Goal: Task Accomplishment & Management: Manage account settings

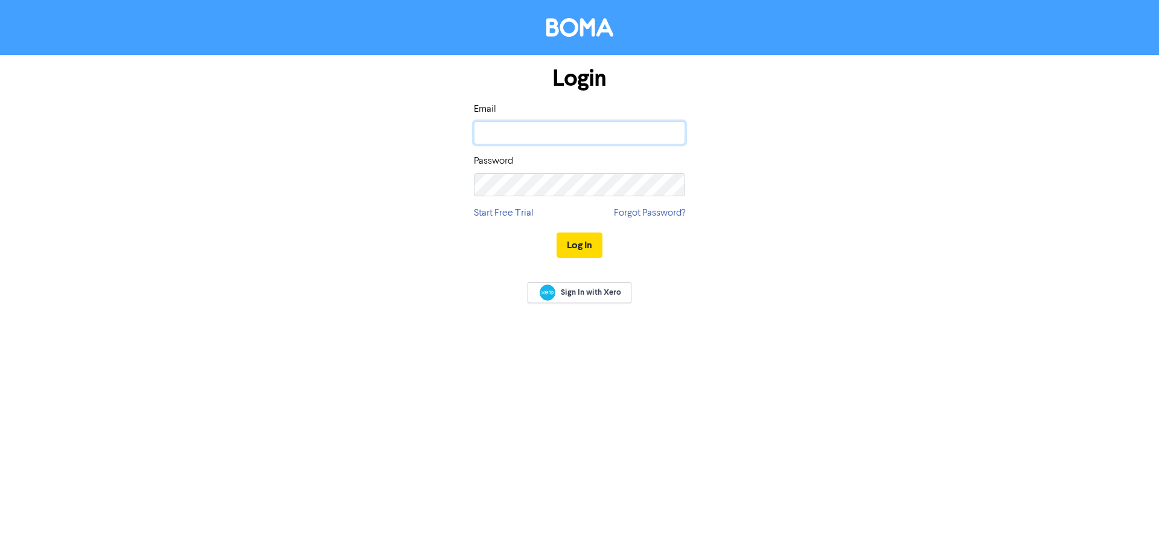
click at [565, 131] on input "email" at bounding box center [579, 132] width 211 height 23
type input "[EMAIL_ADDRESS][DOMAIN_NAME]"
click at [557, 232] on button "Log In" at bounding box center [580, 244] width 46 height 25
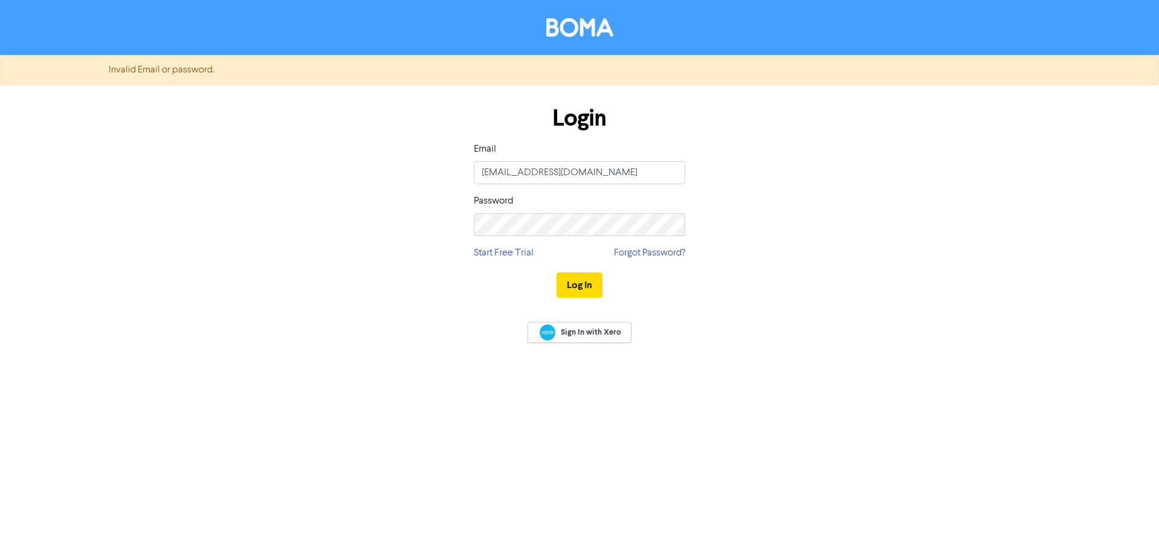
click at [282, 360] on div "Invalid Email or password. Login Email admin@aafl.nz Password Start Free Trial …" at bounding box center [579, 277] width 1159 height 555
click at [388, 227] on div "Login Email [EMAIL_ADDRESS][DOMAIN_NAME] Password Start Free Trial Forgot Passw…" at bounding box center [579, 202] width 688 height 215
click at [557, 272] on button "Log In" at bounding box center [580, 284] width 46 height 25
click at [552, 168] on input "[EMAIL_ADDRESS][DOMAIN_NAME]" at bounding box center [579, 172] width 211 height 23
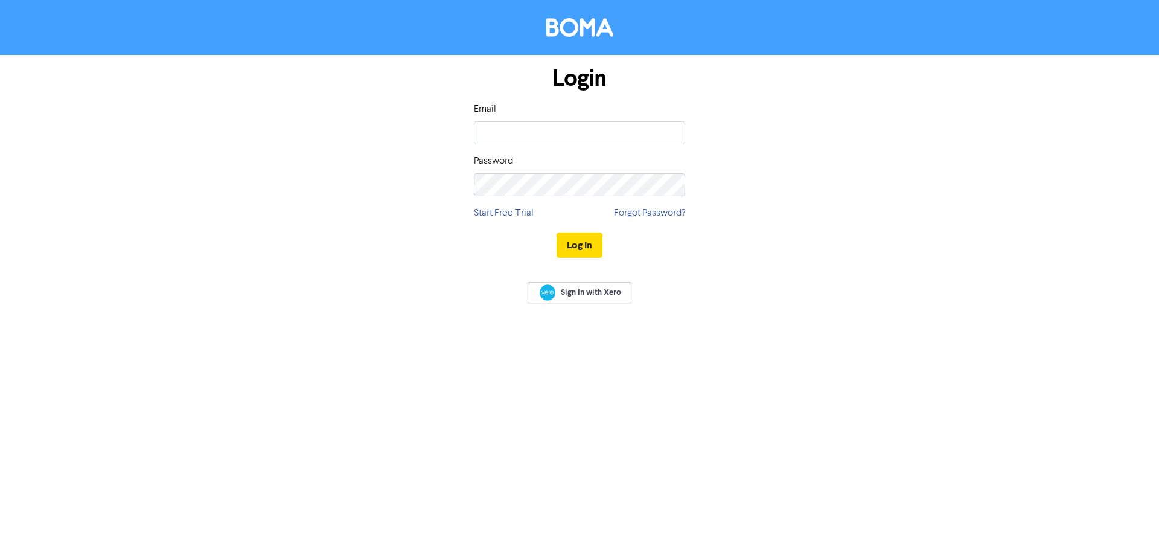
click at [605, 115] on div "Email" at bounding box center [579, 123] width 211 height 42
click at [610, 144] on input "email" at bounding box center [579, 132] width 211 height 23
type input "[EMAIL_ADDRESS][DOMAIN_NAME]"
click at [539, 172] on div "Password" at bounding box center [579, 175] width 211 height 42
click at [557, 232] on button "Log In" at bounding box center [580, 244] width 46 height 25
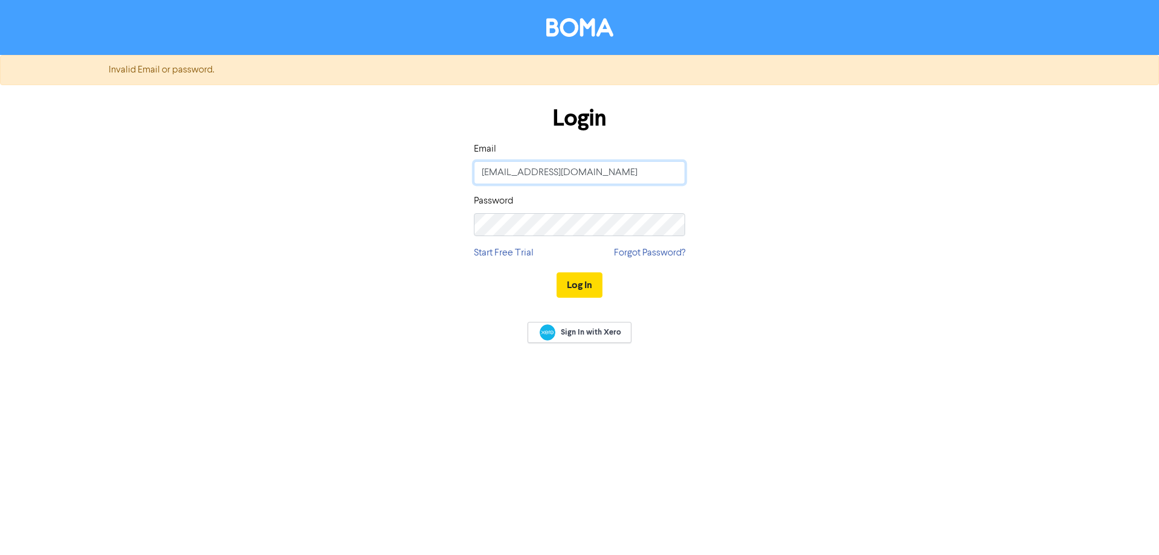
click at [481, 175] on input "[EMAIL_ADDRESS][DOMAIN_NAME]" at bounding box center [579, 172] width 211 height 23
click at [339, 226] on div "Login Email [EMAIL_ADDRESS][DOMAIN_NAME] Password Start Free Trial Forgot Passw…" at bounding box center [579, 202] width 688 height 215
click at [447, 225] on div "Login Email [EMAIL_ADDRESS][DOMAIN_NAME] Password Start Free Trial Forgot Passw…" at bounding box center [579, 202] width 688 height 215
click at [579, 287] on button "Log In" at bounding box center [580, 284] width 46 height 25
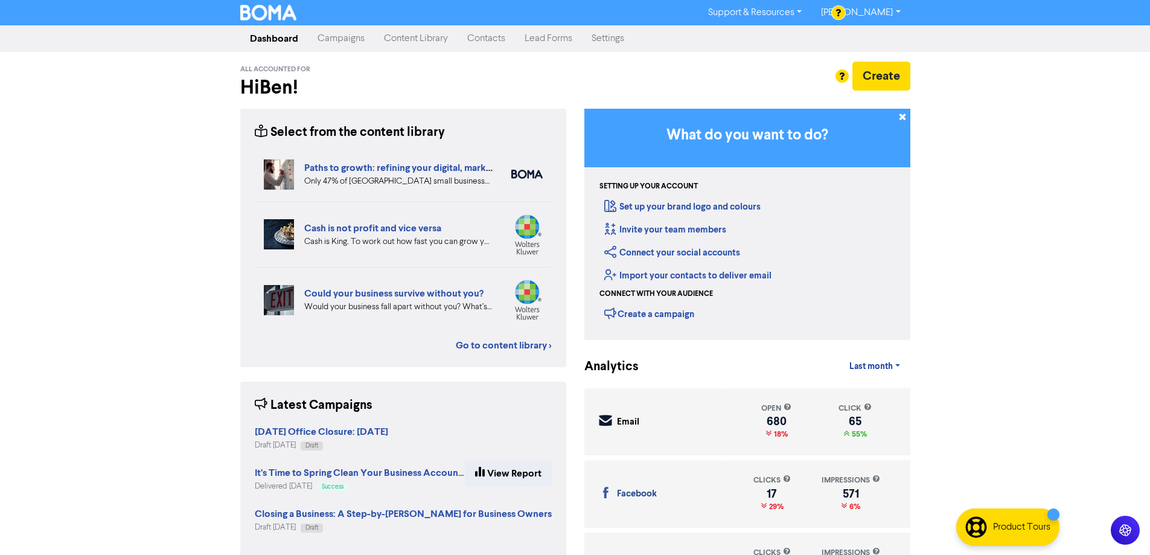
click at [347, 39] on link "Campaigns" at bounding box center [341, 39] width 66 height 24
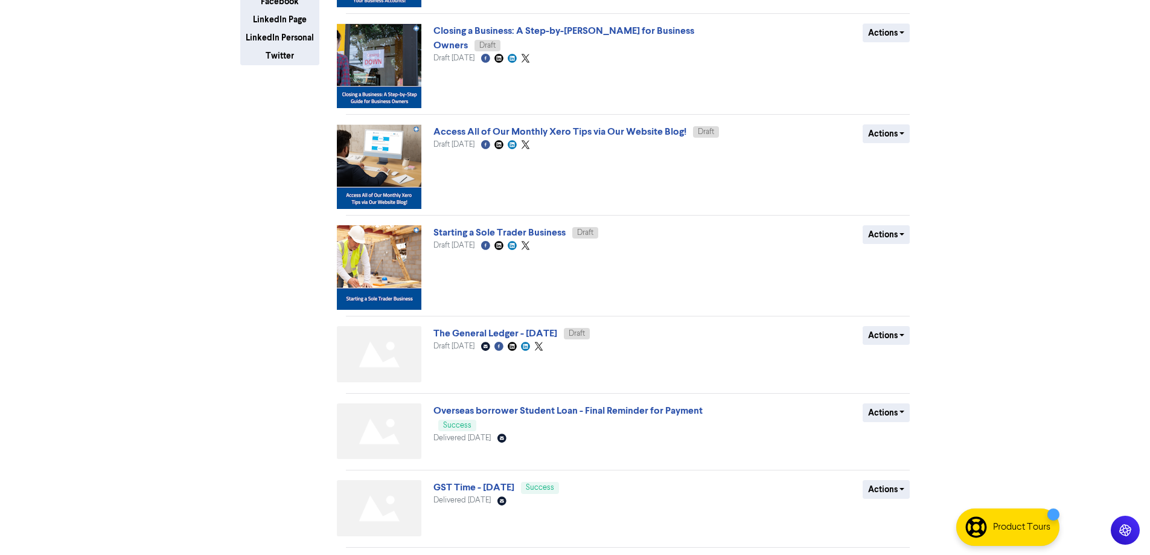
scroll to position [423, 0]
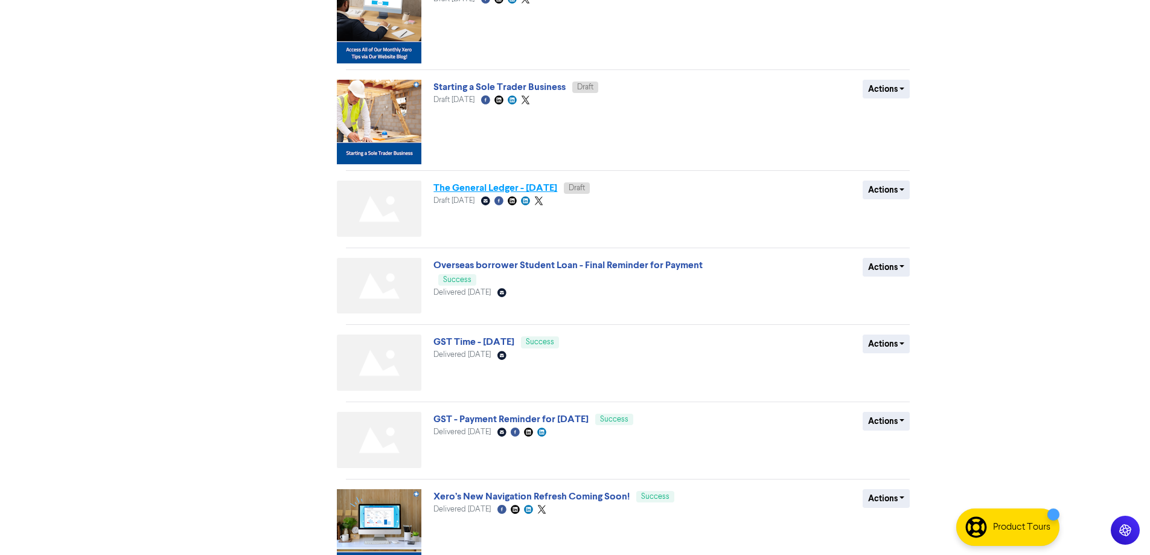
click at [557, 190] on link "The General Ledger - [DATE]" at bounding box center [496, 188] width 124 height 12
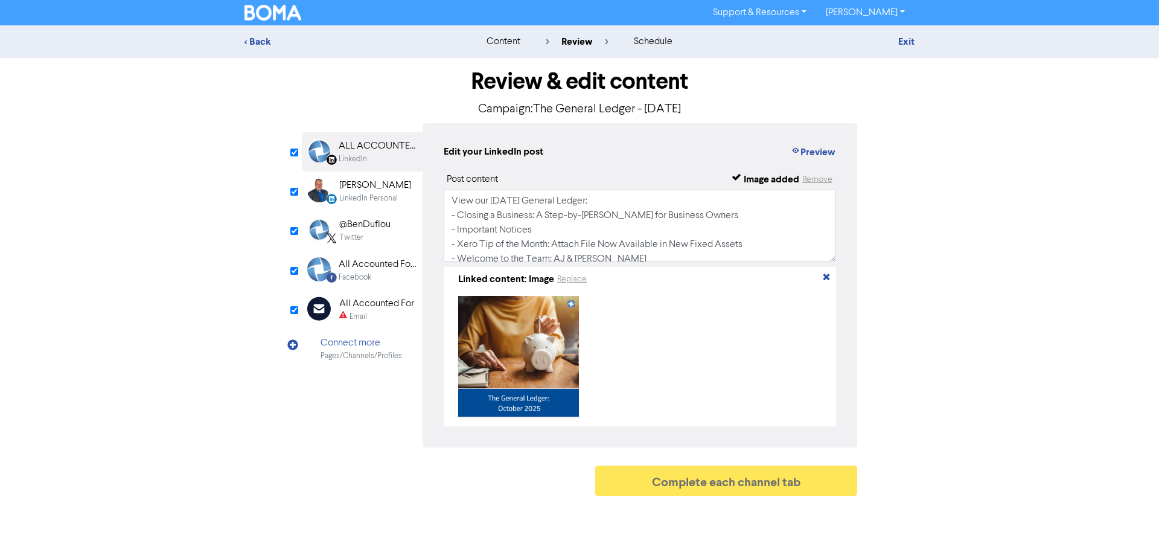
click at [382, 312] on div "Email" at bounding box center [376, 316] width 75 height 11
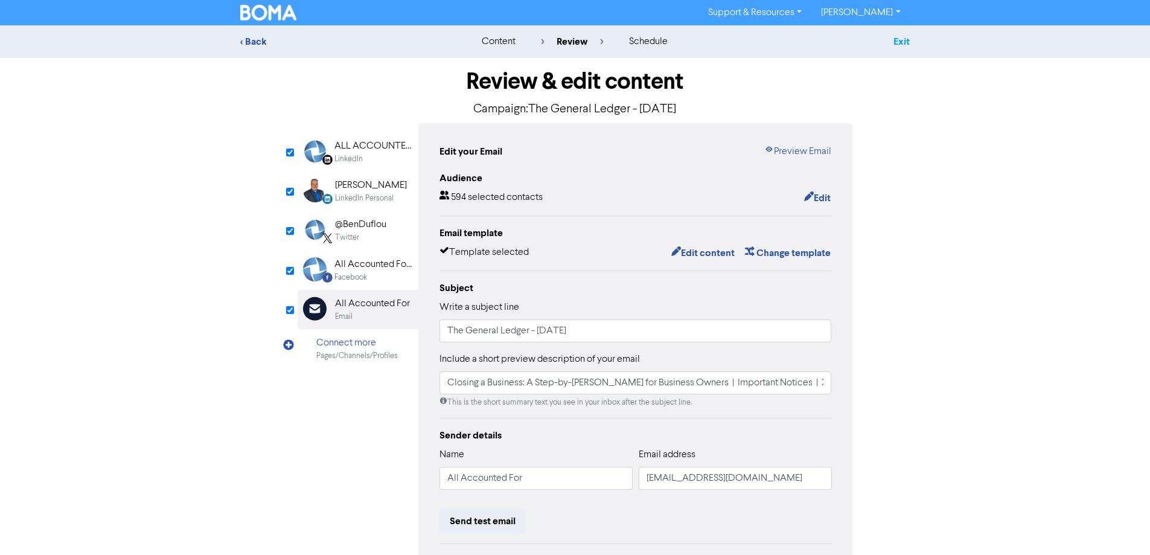
click at [898, 41] on link "Exit" at bounding box center [902, 42] width 16 height 12
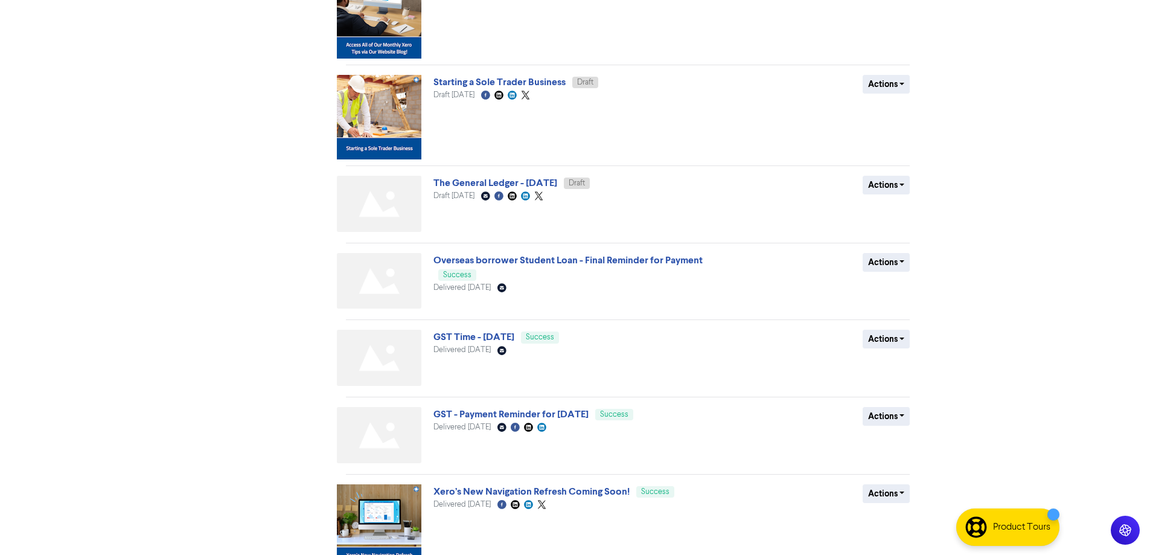
scroll to position [490, 0]
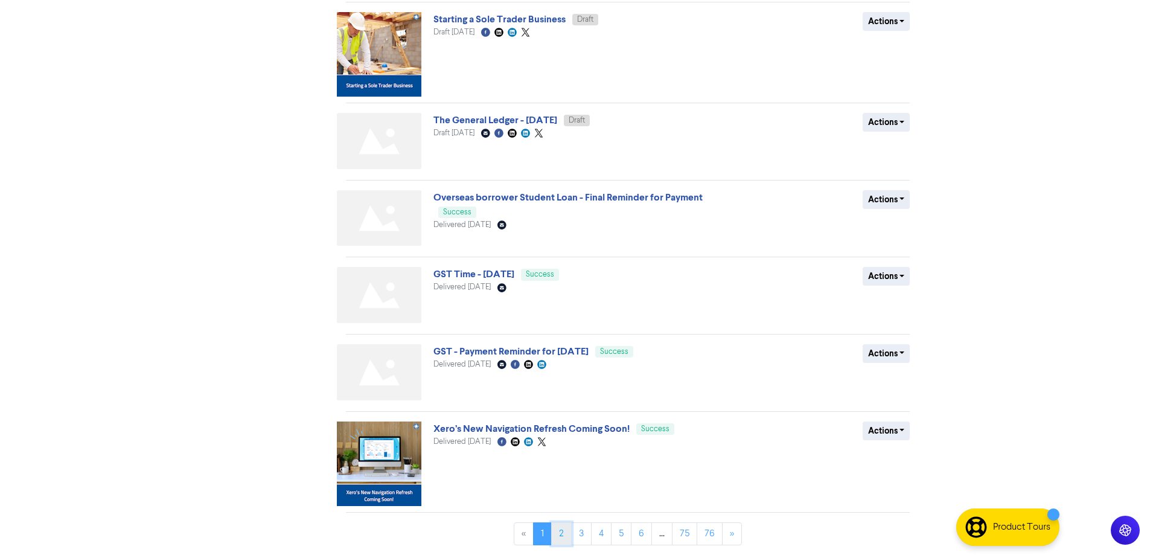
click at [562, 540] on link "2" at bounding box center [561, 533] width 21 height 23
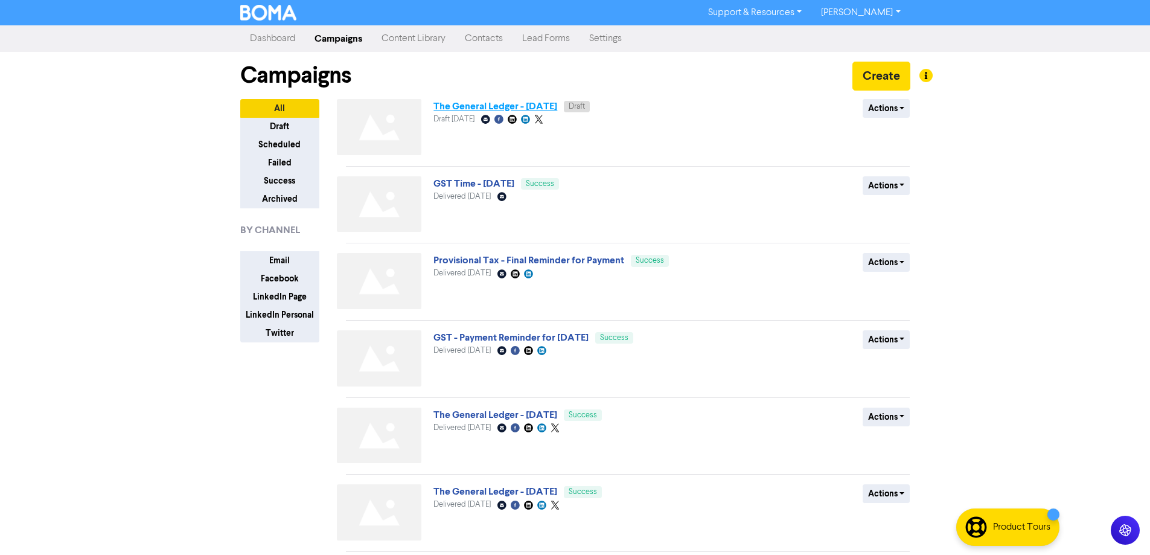
click at [557, 109] on link "The General Ledger - [DATE]" at bounding box center [496, 106] width 124 height 12
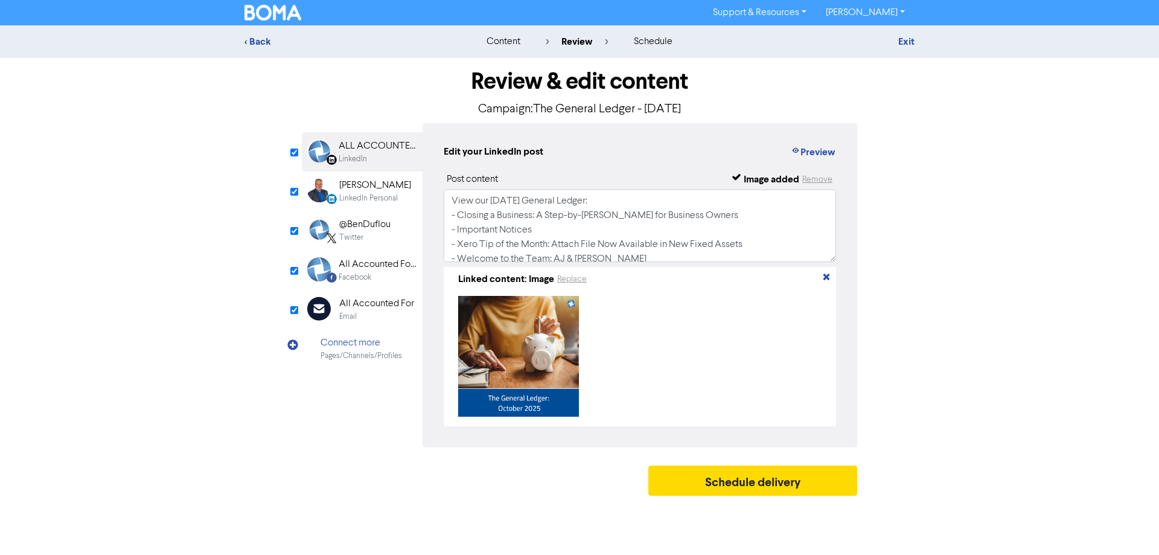
click at [347, 328] on div "Email Created with Sketch. All Accounted For Email" at bounding box center [362, 309] width 121 height 39
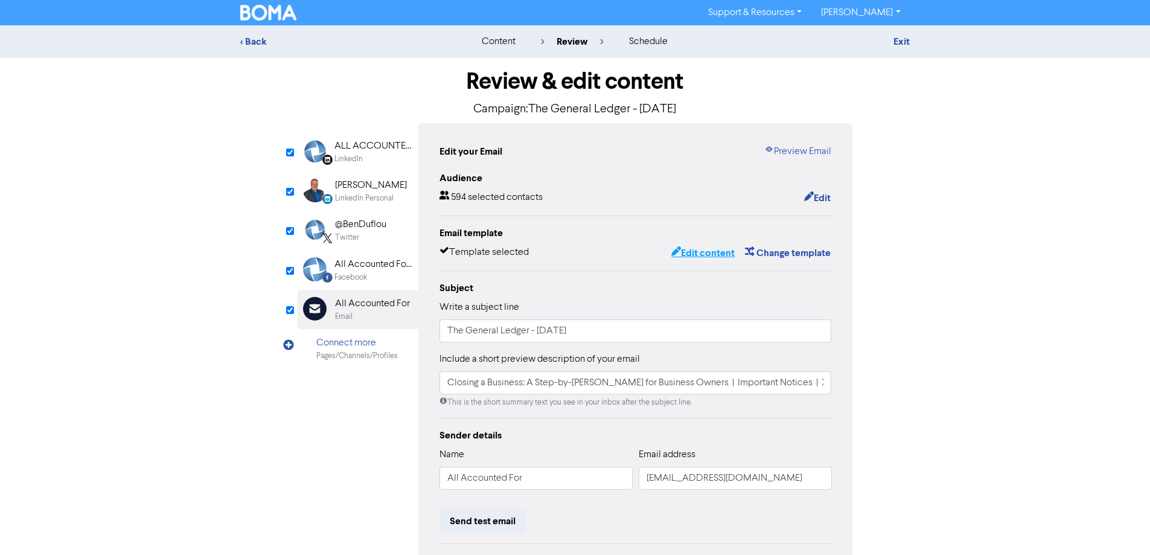
click at [694, 250] on button "Edit content" at bounding box center [703, 253] width 65 height 16
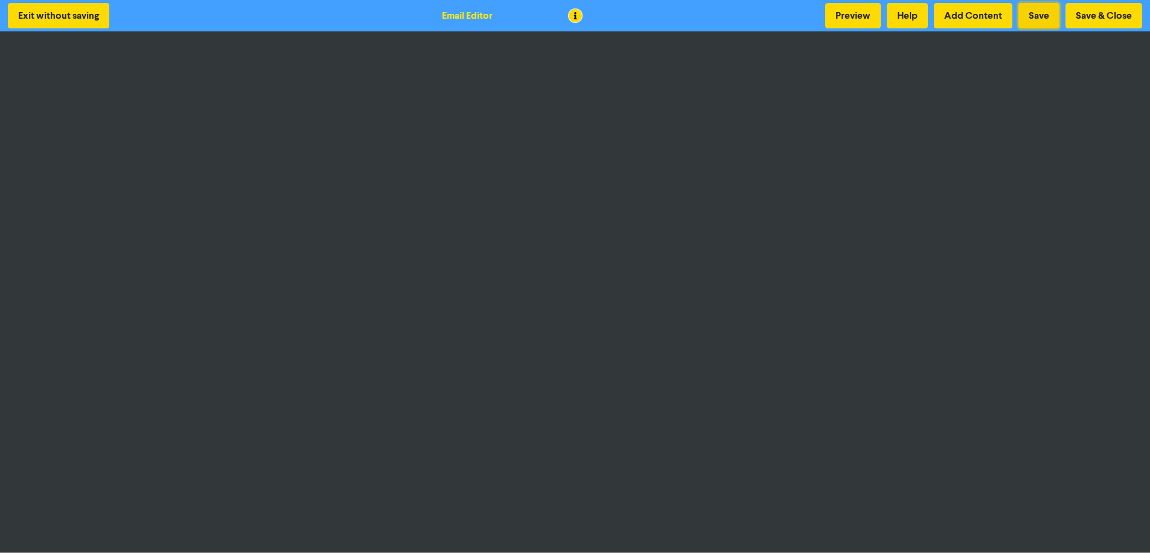
click at [1040, 13] on button "Save" at bounding box center [1039, 15] width 41 height 25
click at [1044, 19] on button "Save" at bounding box center [1039, 15] width 41 height 25
click at [1116, 12] on button "Save & Close" at bounding box center [1104, 15] width 77 height 25
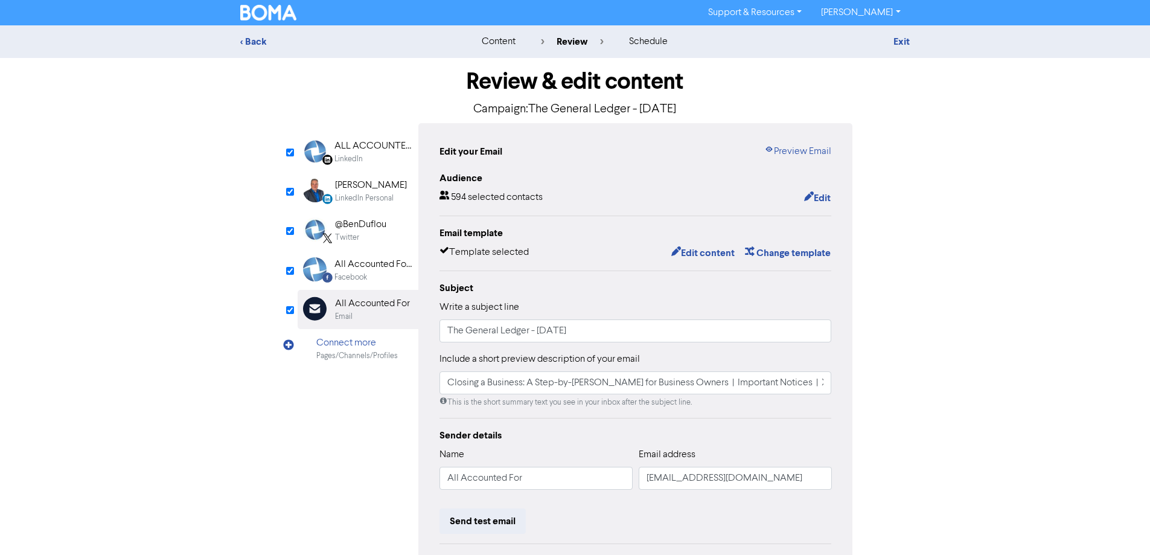
click at [904, 48] on div "Exit" at bounding box center [804, 41] width 211 height 14
click at [899, 40] on link "Exit" at bounding box center [902, 42] width 16 height 12
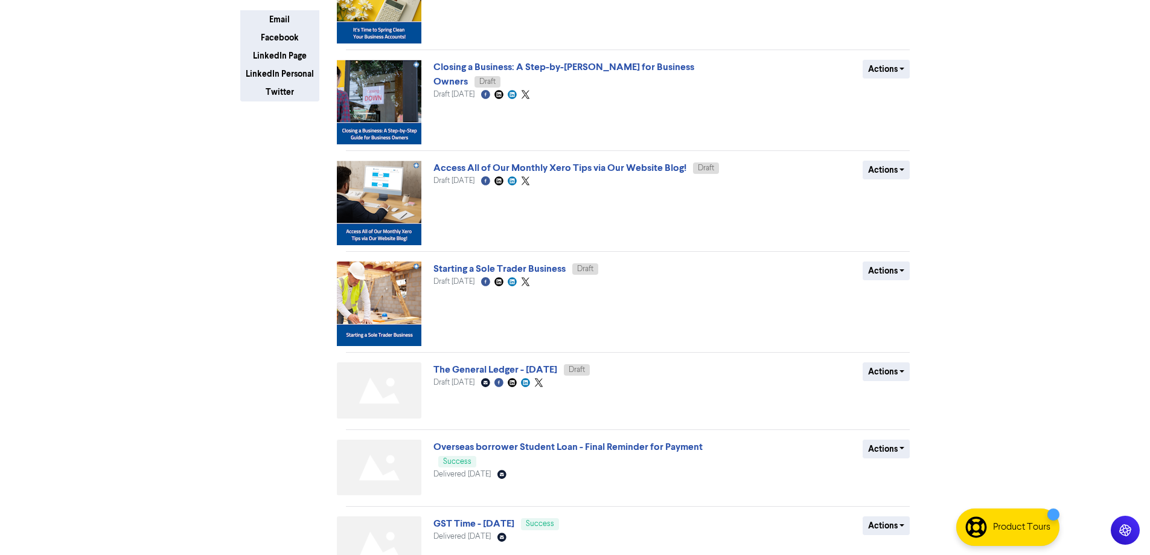
scroll to position [242, 0]
click at [557, 369] on link "The General Ledger - [DATE]" at bounding box center [496, 369] width 124 height 12
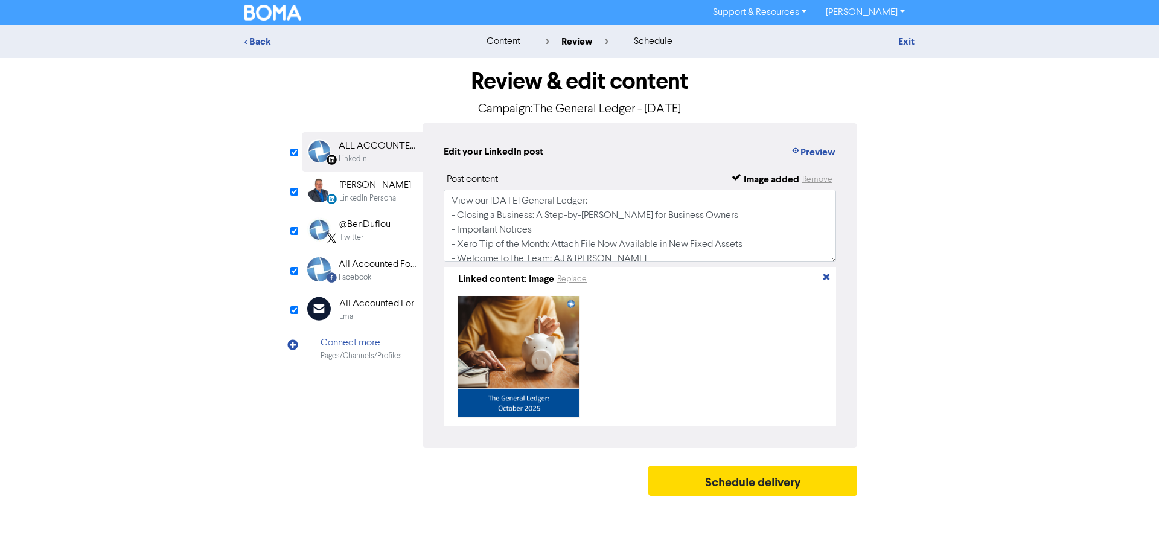
click at [383, 312] on div "Email" at bounding box center [376, 316] width 75 height 11
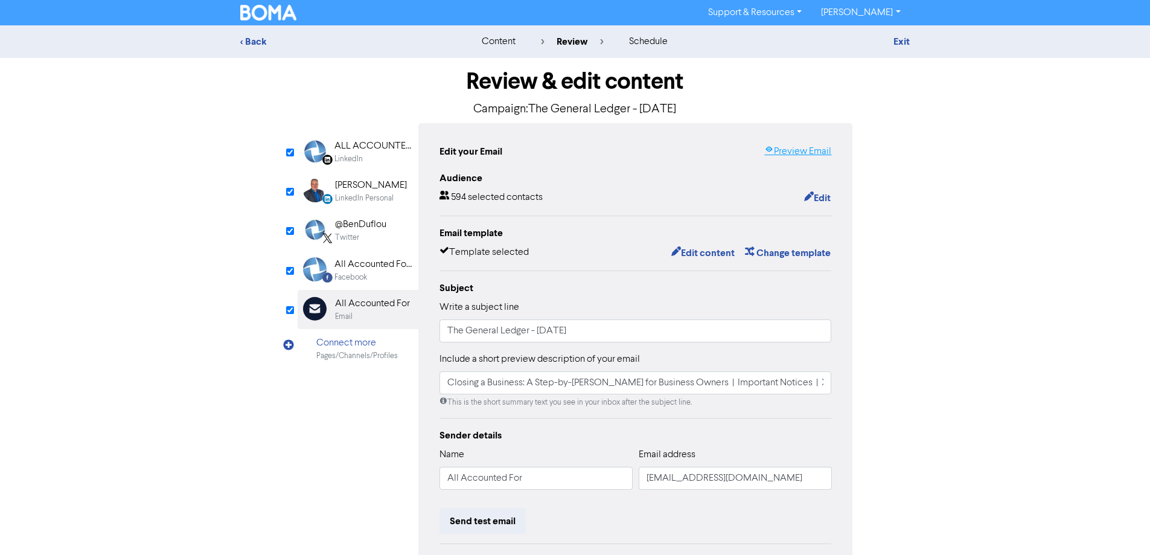
click at [814, 151] on link "Preview Email" at bounding box center [797, 151] width 67 height 14
click at [902, 41] on link "Exit" at bounding box center [902, 42] width 16 height 12
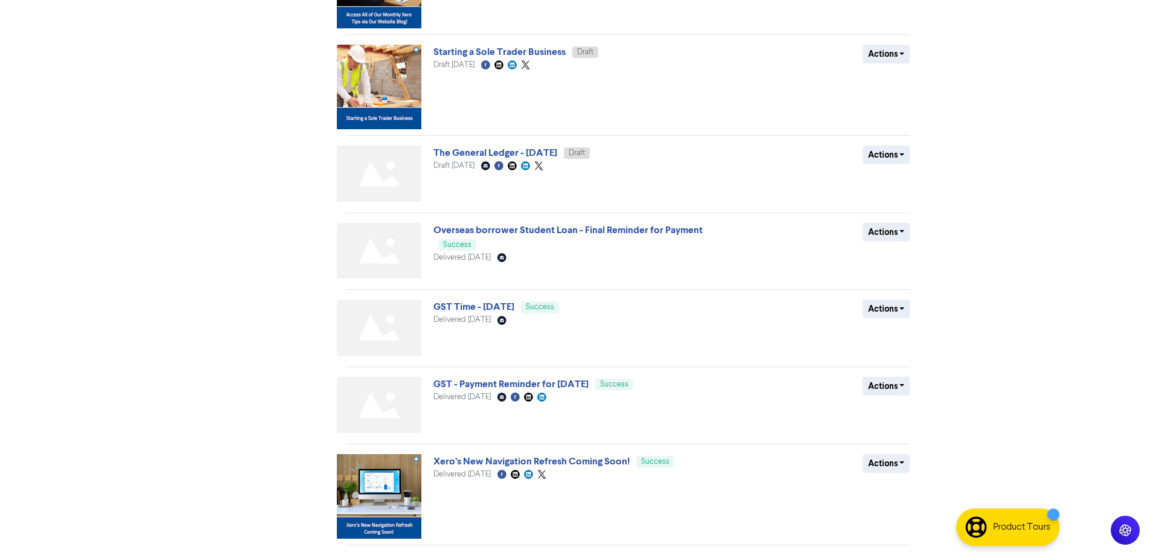
scroll to position [490, 0]
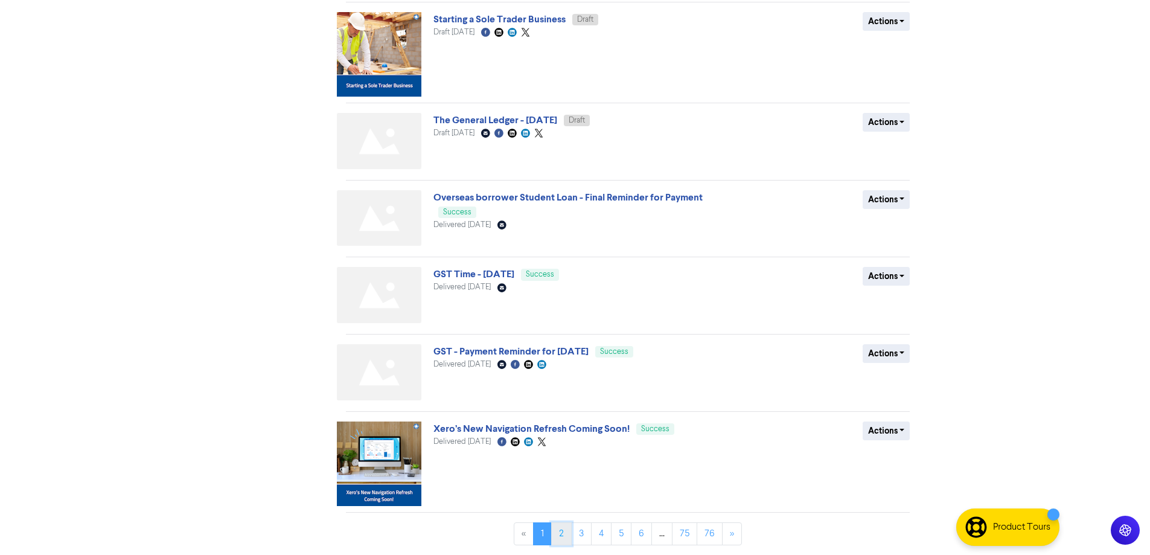
click at [562, 535] on link "2" at bounding box center [561, 533] width 21 height 23
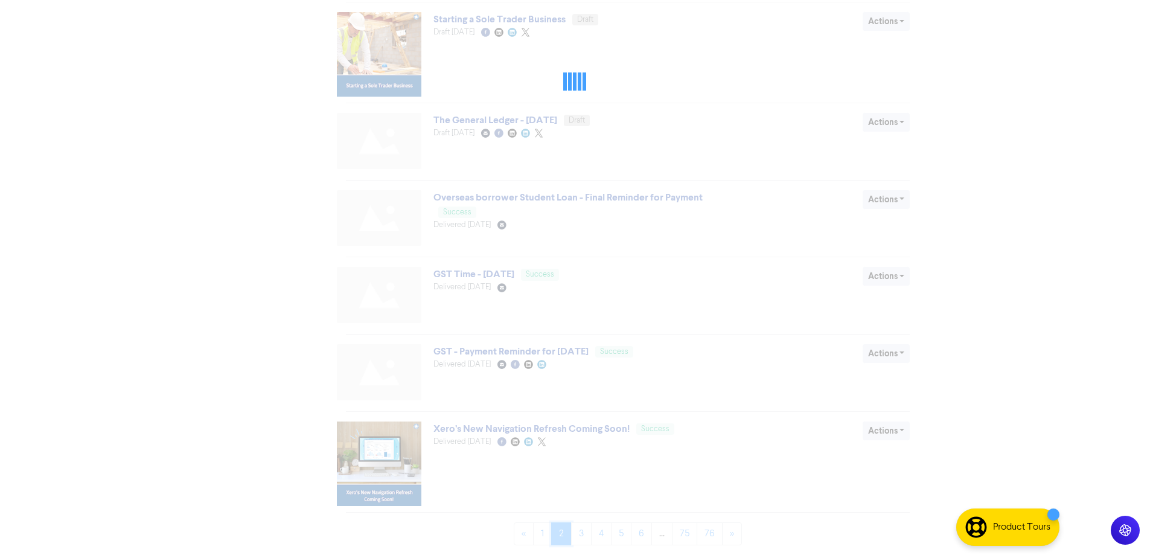
scroll to position [0, 0]
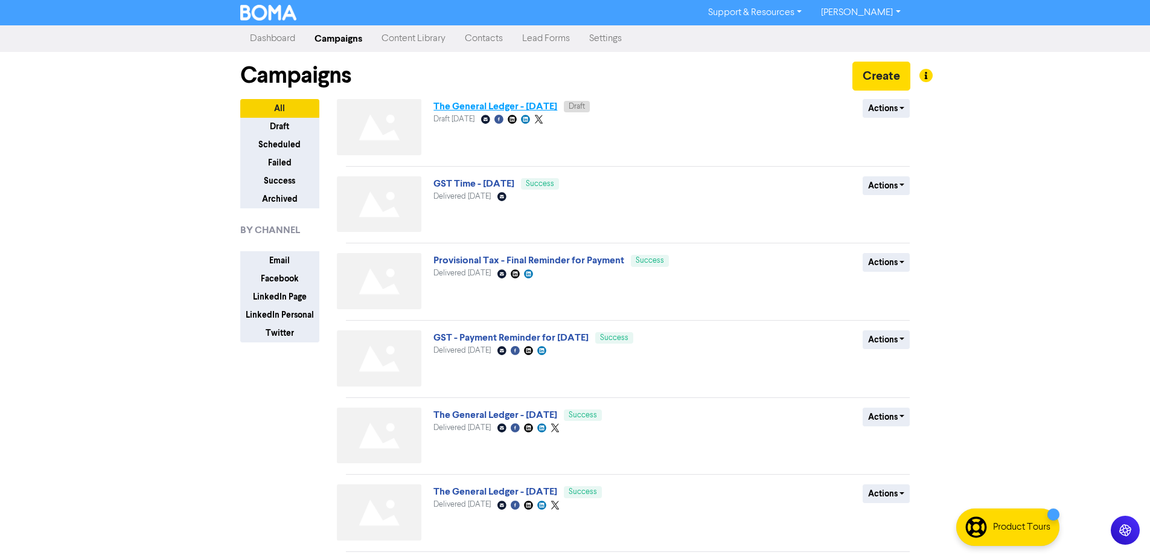
click at [542, 105] on link "The General Ledger - [DATE]" at bounding box center [496, 106] width 124 height 12
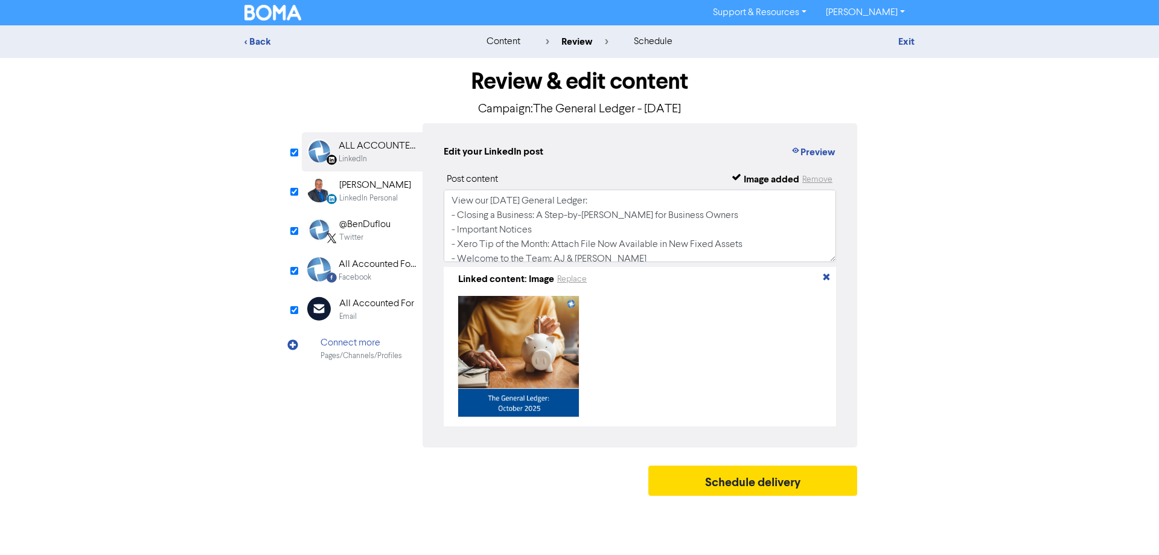
click at [390, 323] on div "Email Created with Sketch. All Accounted For Email" at bounding box center [362, 309] width 121 height 39
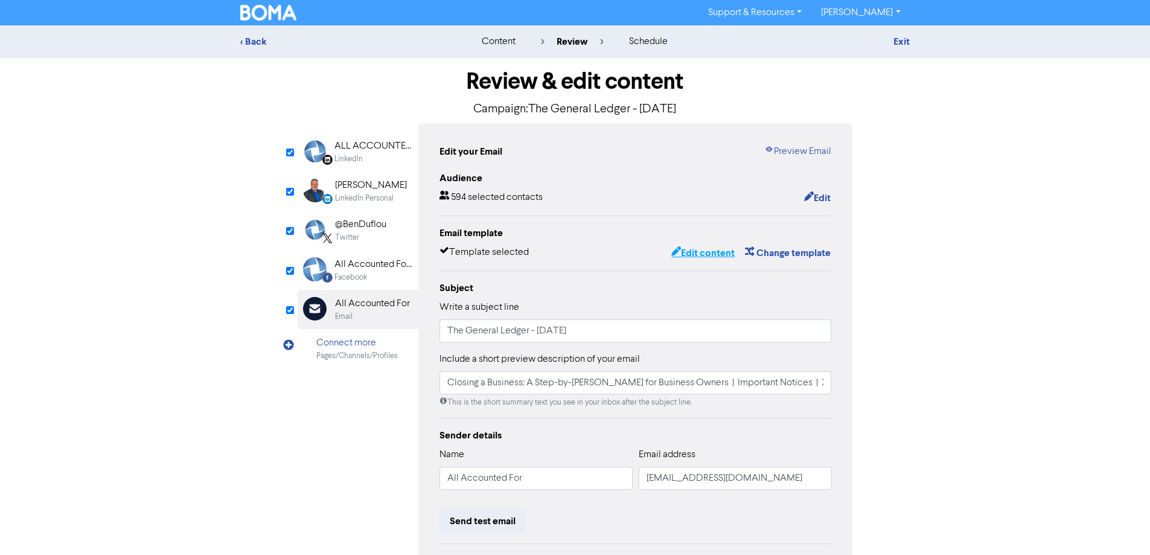
click at [714, 252] on button "Edit content" at bounding box center [703, 253] width 65 height 16
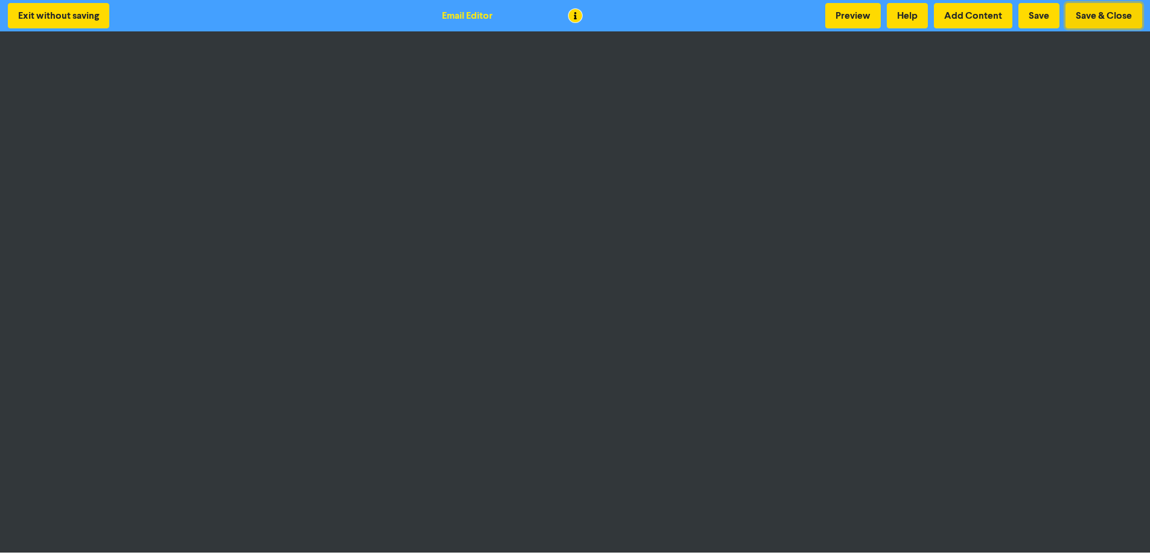
click at [1127, 12] on button "Save & Close" at bounding box center [1104, 15] width 77 height 25
